Goal: Entertainment & Leisure: Browse casually

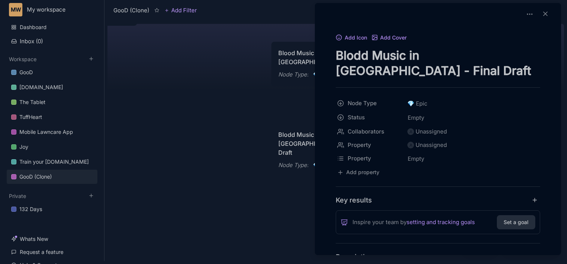
scroll to position [4886, 0]
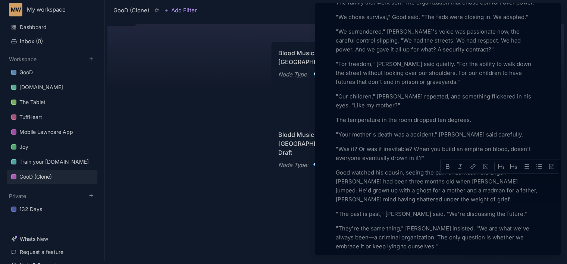
drag, startPoint x: 487, startPoint y: 179, endPoint x: 525, endPoint y: 182, distance: 38.1
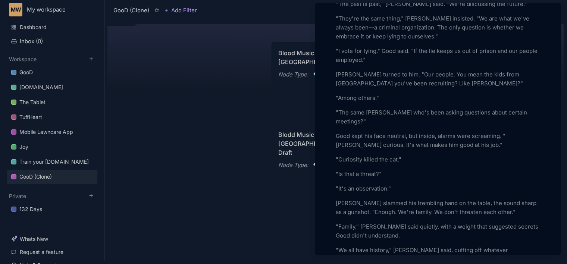
scroll to position [5105, 0]
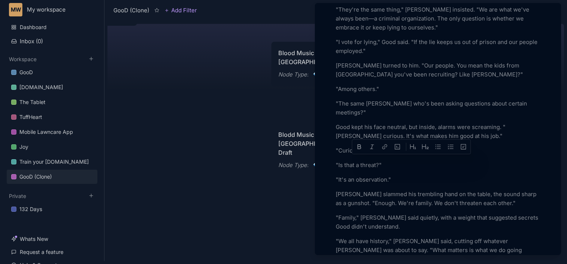
drag, startPoint x: 384, startPoint y: 161, endPoint x: 437, endPoint y: 162, distance: 53.7
drag, startPoint x: 406, startPoint y: 194, endPoint x: 391, endPoint y: 192, distance: 14.6
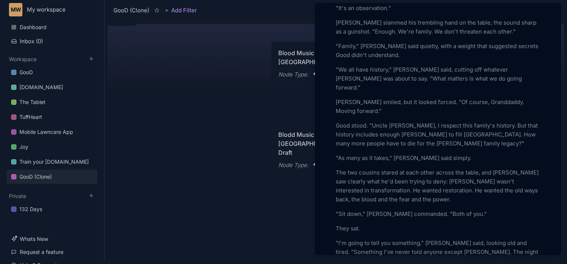
scroll to position [5291, 0]
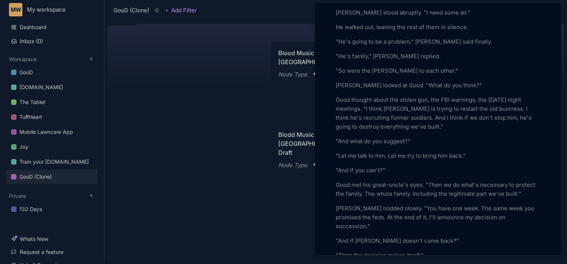
scroll to position [5849, 0]
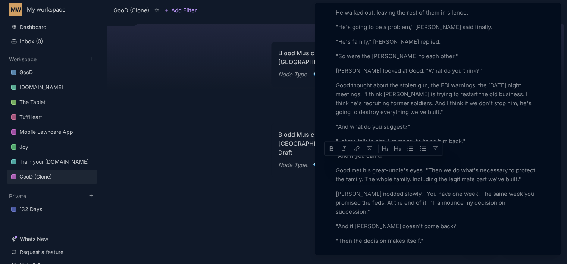
drag, startPoint x: 365, startPoint y: 163, endPoint x: 401, endPoint y: 161, distance: 37.0
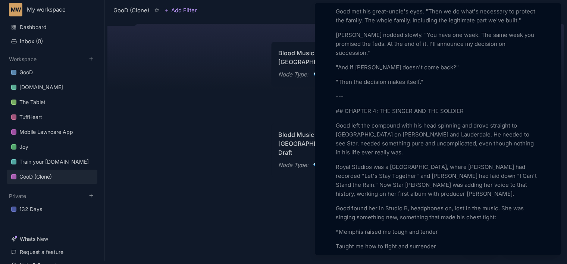
scroll to position [6017, 0]
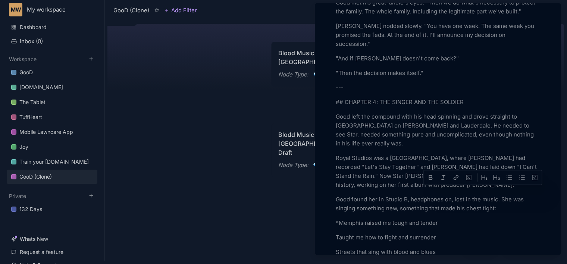
drag, startPoint x: 464, startPoint y: 191, endPoint x: 503, endPoint y: 192, distance: 39.2
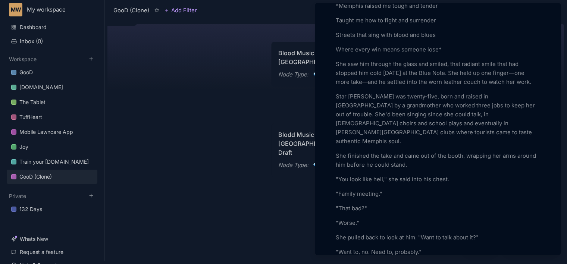
scroll to position [6248, 0]
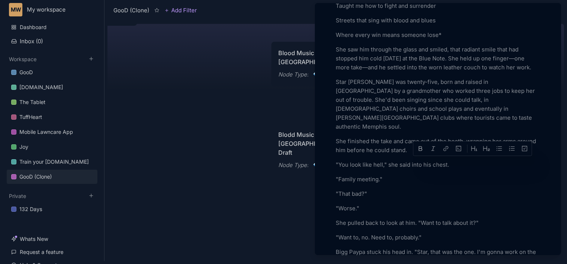
drag, startPoint x: 456, startPoint y: 162, endPoint x: 489, endPoint y: 163, distance: 32.8
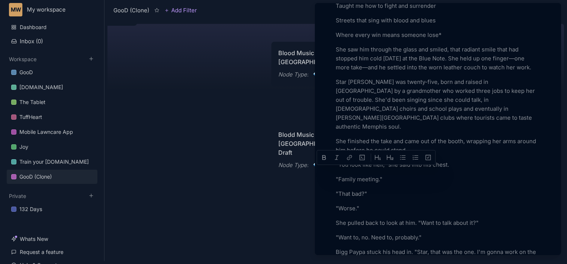
drag, startPoint x: 350, startPoint y: 171, endPoint x: 357, endPoint y: 186, distance: 16.4
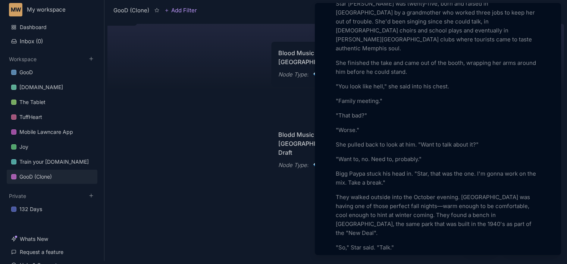
scroll to position [6336, 0]
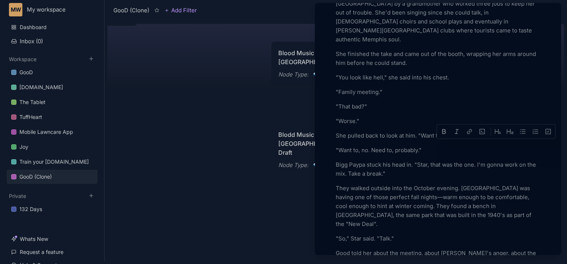
drag, startPoint x: 479, startPoint y: 145, endPoint x: 513, endPoint y: 145, distance: 34.0
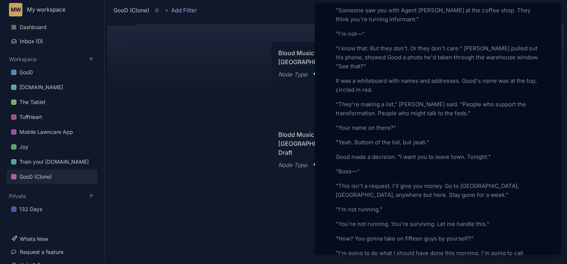
scroll to position [7276, 0]
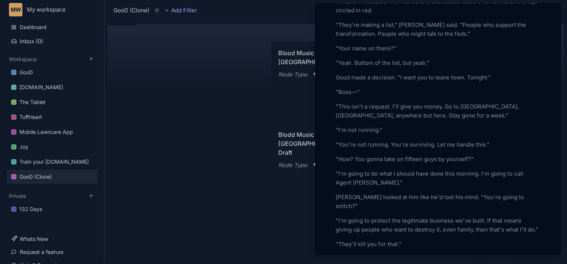
scroll to position [7350, 0]
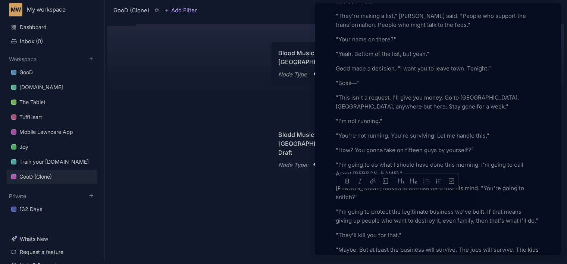
drag, startPoint x: 407, startPoint y: 196, endPoint x: 391, endPoint y: 195, distance: 16.4
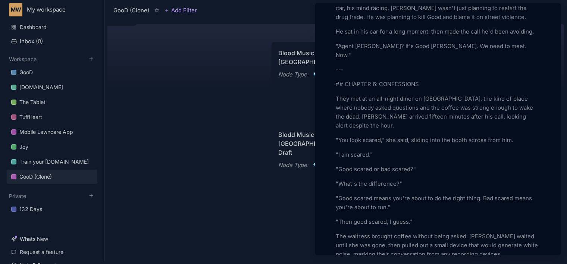
scroll to position [8159, 0]
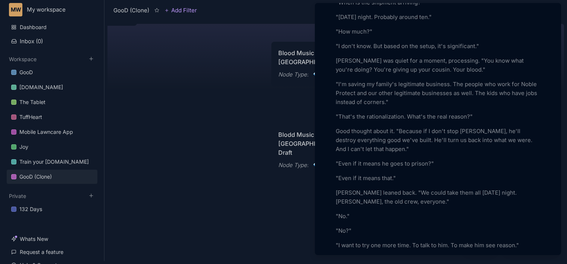
scroll to position [8463, 0]
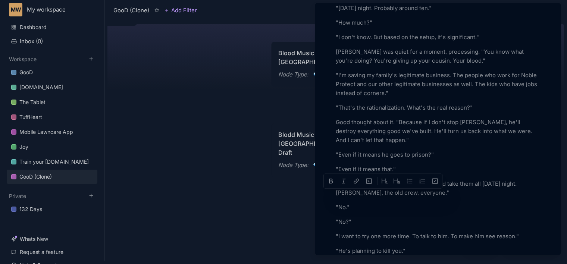
drag, startPoint x: 390, startPoint y: 195, endPoint x: 376, endPoint y: 194, distance: 14.6
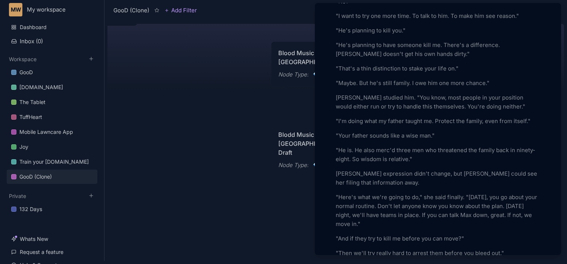
scroll to position [8698, 0]
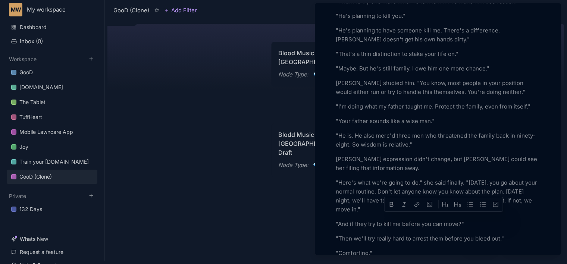
drag, startPoint x: 437, startPoint y: 218, endPoint x: 450, endPoint y: 219, distance: 13.9
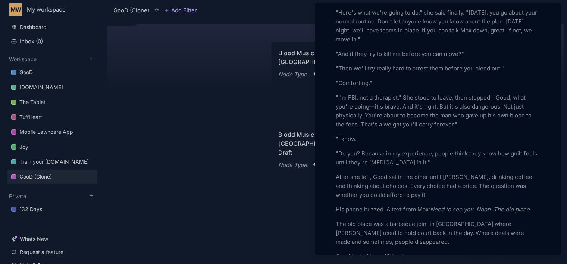
scroll to position [8878, 0]
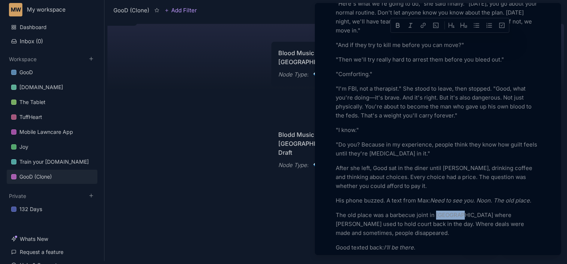
drag, startPoint x: 463, startPoint y: 40, endPoint x: 438, endPoint y: 36, distance: 25.8
click at [438, 211] on p "The old place was a barbecue joint in Westwood where Wallace used to hold court…" at bounding box center [438, 224] width 204 height 27
drag, startPoint x: 448, startPoint y: 135, endPoint x: 431, endPoint y: 131, distance: 17.2
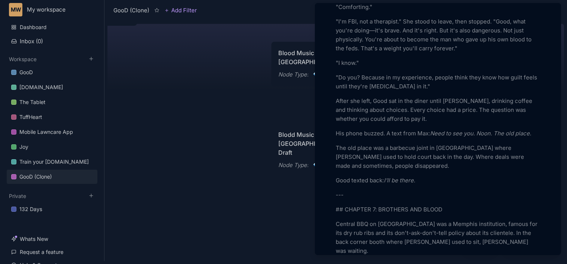
scroll to position [8959, 0]
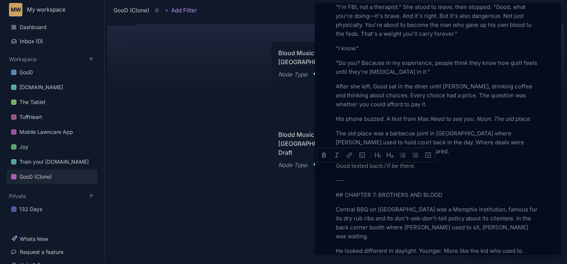
drag, startPoint x: 357, startPoint y: 168, endPoint x: 340, endPoint y: 169, distance: 16.4
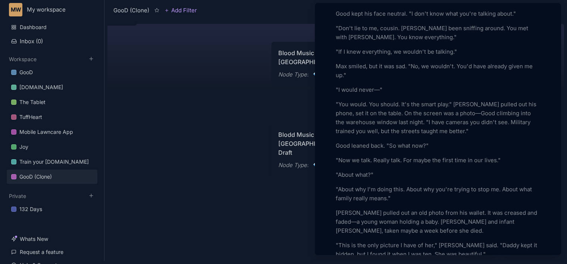
scroll to position [9358, 0]
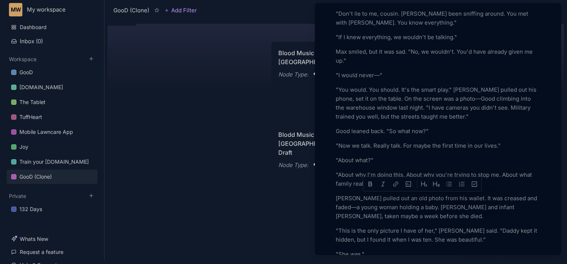
drag, startPoint x: 480, startPoint y: 197, endPoint x: 365, endPoint y: 208, distance: 116.1
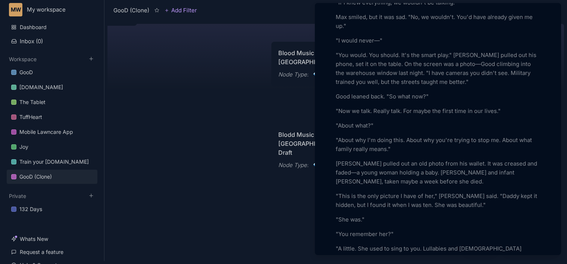
scroll to position [9407, 0]
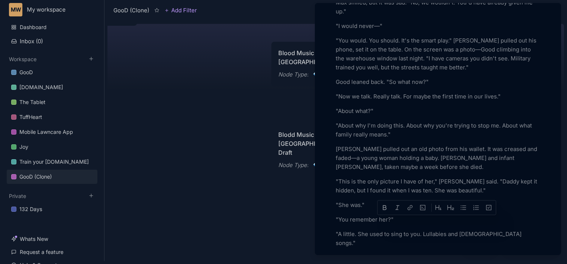
drag, startPoint x: 398, startPoint y: 222, endPoint x: 475, endPoint y: 225, distance: 76.1
drag, startPoint x: 475, startPoint y: 222, endPoint x: 401, endPoint y: 225, distance: 73.9
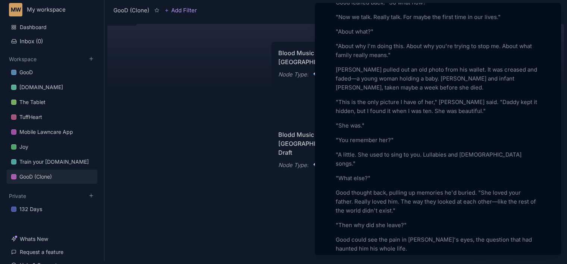
scroll to position [9501, 0]
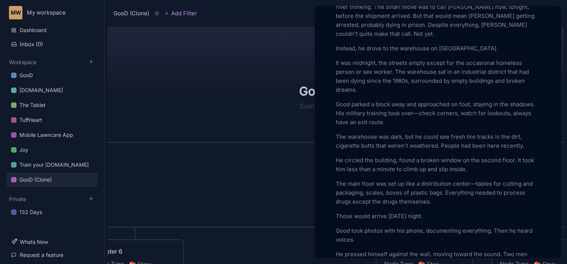
scroll to position [7780, 0]
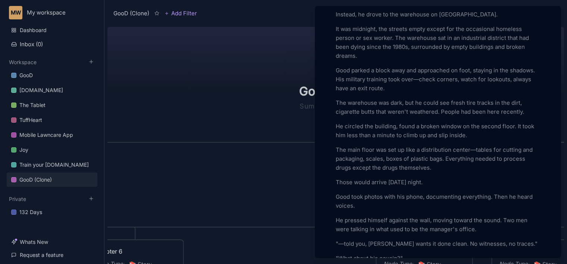
drag, startPoint x: 558, startPoint y: 144, endPoint x: 558, endPoint y: 149, distance: 4.9
click at [558, 149] on div "Add Icon Add Cover Blodd Music in [GEOGRAPHIC_DATA] - Final Draft Node Type 💎 E…" at bounding box center [438, 132] width 246 height 252
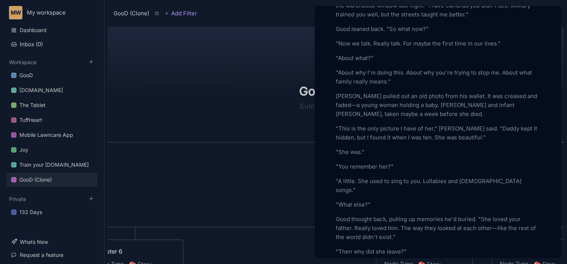
scroll to position [9487, 0]
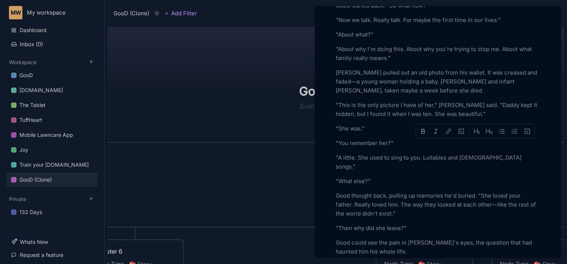
drag, startPoint x: 457, startPoint y: 145, endPoint x: 496, endPoint y: 146, distance: 38.4
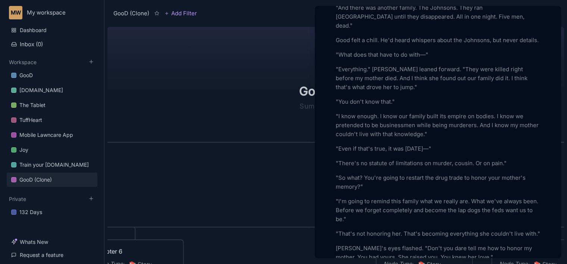
scroll to position [9994, 0]
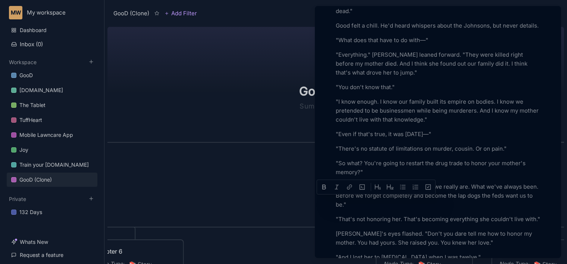
drag, startPoint x: 366, startPoint y: 204, endPoint x: 351, endPoint y: 202, distance: 15.7
drag, startPoint x: 477, startPoint y: 217, endPoint x: 460, endPoint y: 217, distance: 17.5
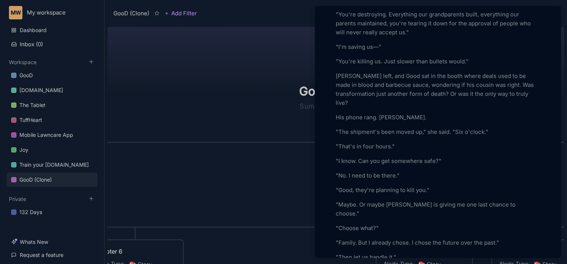
scroll to position [10713, 0]
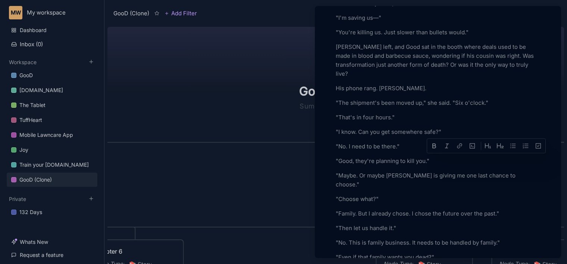
drag, startPoint x: 493, startPoint y: 160, endPoint x: 478, endPoint y: 161, distance: 15.7
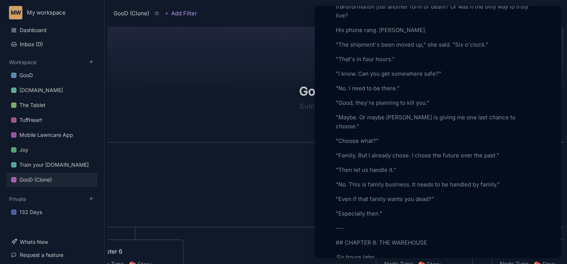
scroll to position [10786, 0]
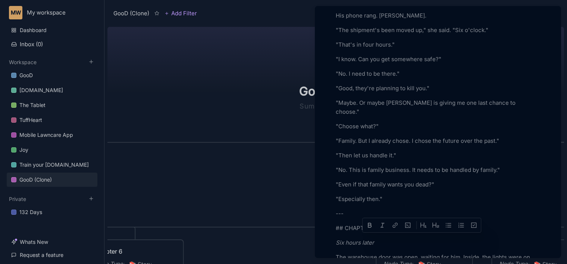
drag, startPoint x: 429, startPoint y: 240, endPoint x: 414, endPoint y: 240, distance: 15.3
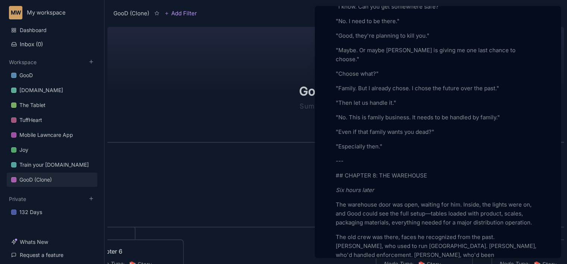
scroll to position [10853, 0]
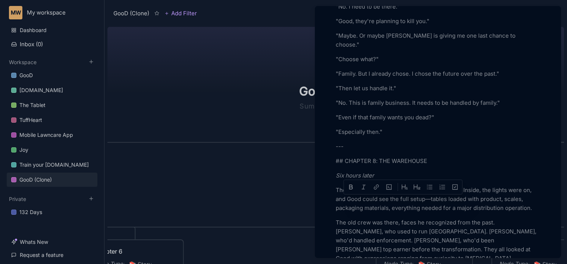
drag, startPoint x: 411, startPoint y: 204, endPoint x: 394, endPoint y: 200, distance: 17.4
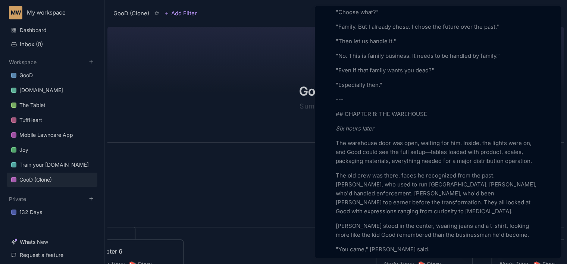
scroll to position [10915, 0]
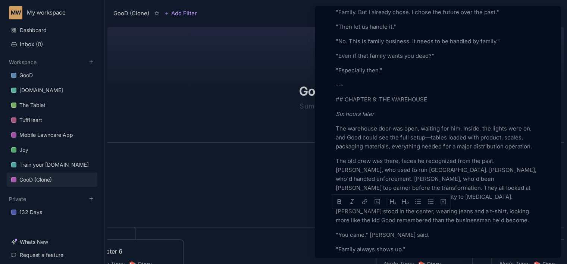
drag, startPoint x: 421, startPoint y: 217, endPoint x: 362, endPoint y: 220, distance: 59.8
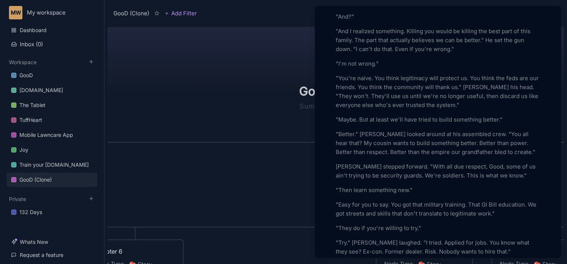
scroll to position [11923, 0]
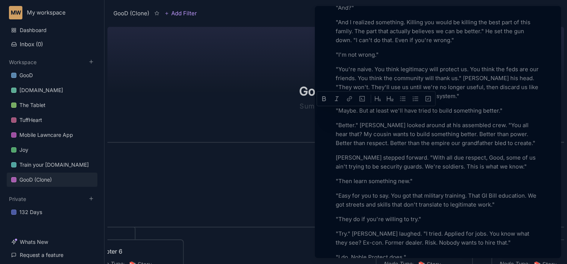
drag, startPoint x: 357, startPoint y: 114, endPoint x: 341, endPoint y: 113, distance: 15.7
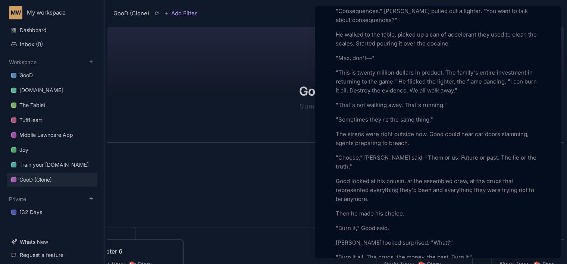
scroll to position [12563, 0]
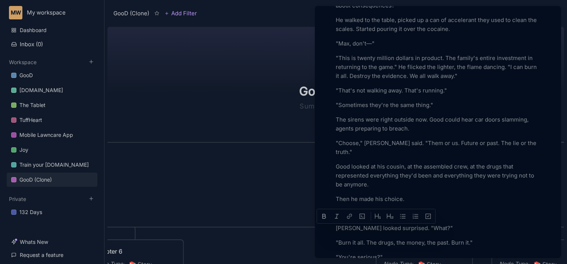
drag, startPoint x: 359, startPoint y: 232, endPoint x: 343, endPoint y: 231, distance: 16.1
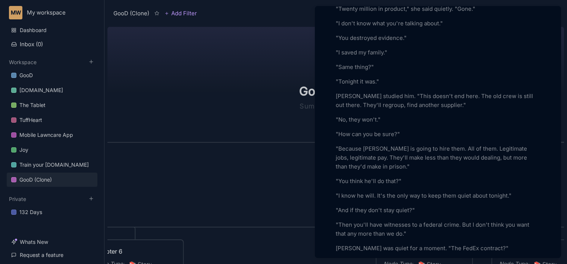
scroll to position [13169, 0]
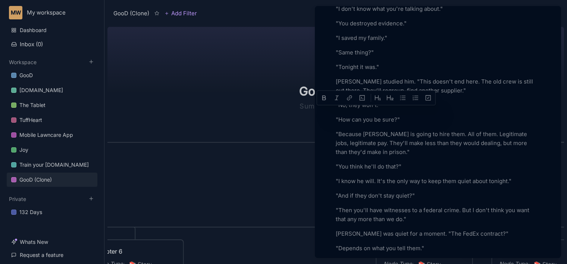
drag, startPoint x: 393, startPoint y: 112, endPoint x: 348, endPoint y: 113, distance: 45.5
drag, startPoint x: 481, startPoint y: 212, endPoint x: 517, endPoint y: 212, distance: 35.4
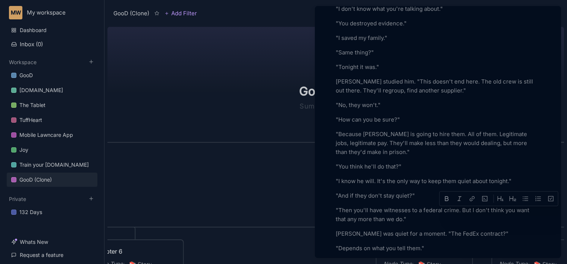
drag, startPoint x: 481, startPoint y: 213, endPoint x: 516, endPoint y: 213, distance: 35.4
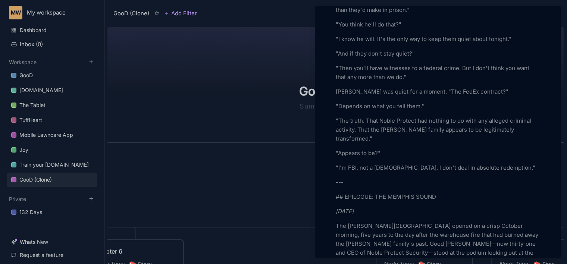
scroll to position [13320, 0]
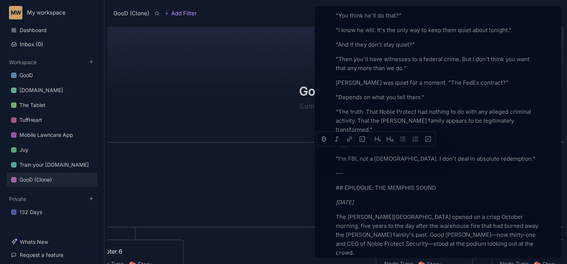
drag, startPoint x: 384, startPoint y: 153, endPoint x: 339, endPoint y: 151, distance: 45.6
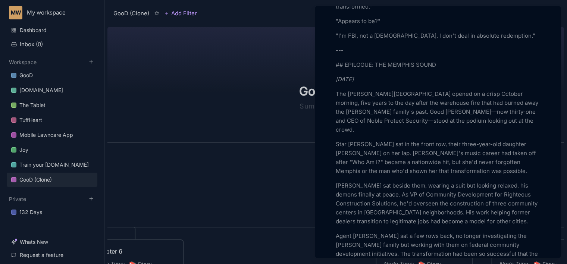
scroll to position [13452, 0]
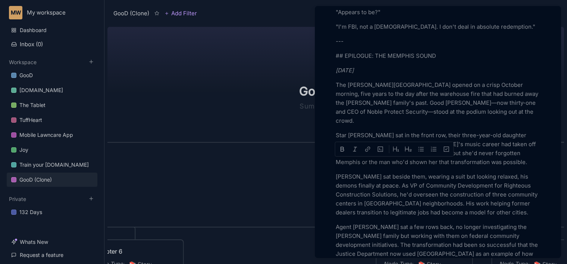
drag, startPoint x: 403, startPoint y: 163, endPoint x: 385, endPoint y: 162, distance: 17.9
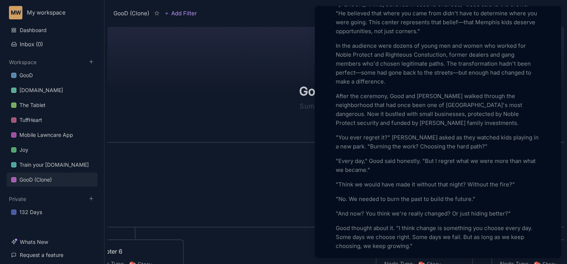
scroll to position [13734, 0]
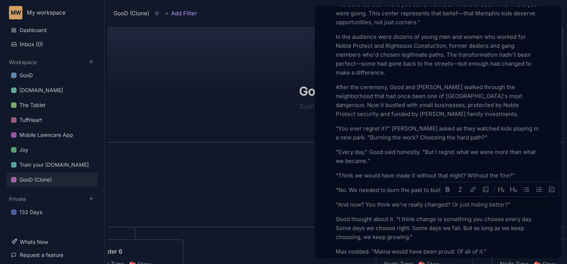
drag, startPoint x: 529, startPoint y: 204, endPoint x: 512, endPoint y: 204, distance: 16.8
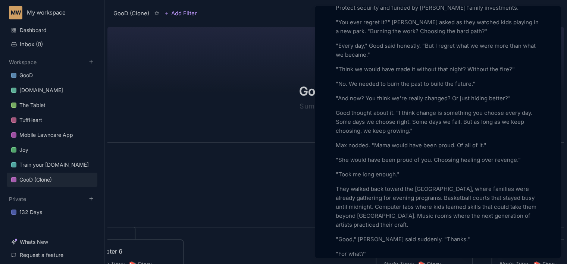
scroll to position [13850, 0]
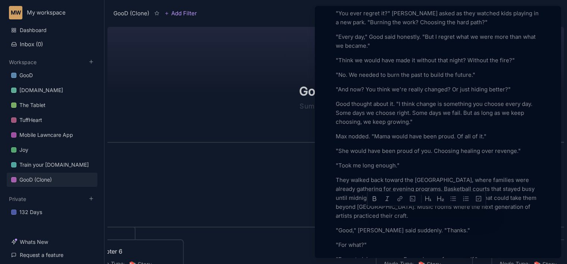
drag, startPoint x: 434, startPoint y: 214, endPoint x: 419, endPoint y: 214, distance: 14.6
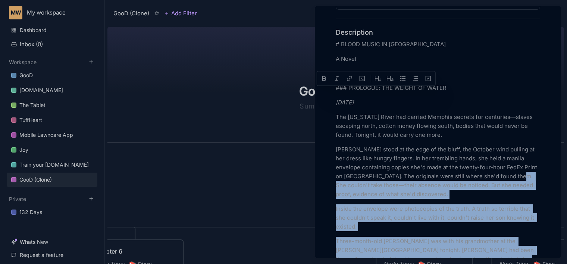
scroll to position [241, 0]
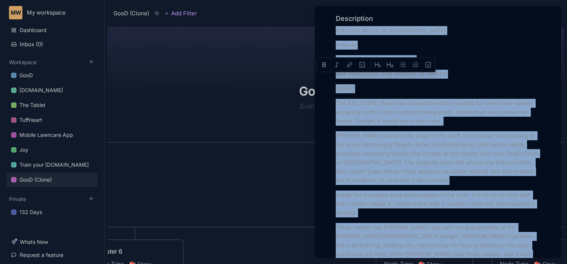
drag, startPoint x: 360, startPoint y: 254, endPoint x: 333, endPoint y: 78, distance: 178.9
copy div "# LOREM IPSUM DO SITAMET C Adipi ## ELIT SED: DOEIUSMODTE ### INCIDIDU: UTL ETD…"
